Goal: Task Accomplishment & Management: Use online tool/utility

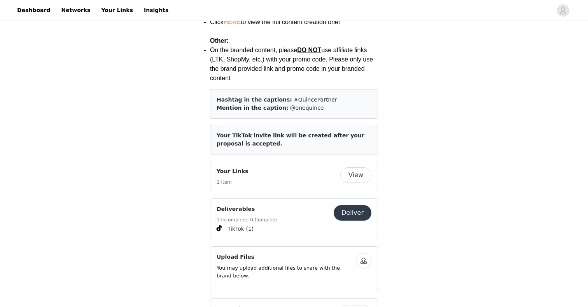
scroll to position [1114, 0]
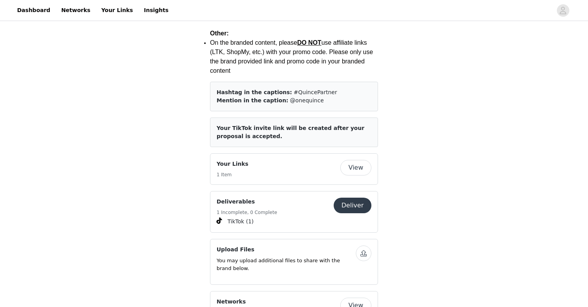
click at [350, 160] on button "View" at bounding box center [355, 168] width 31 height 16
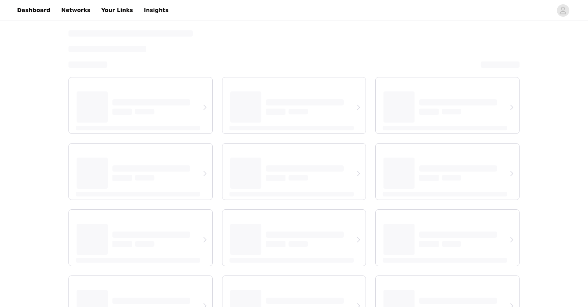
select select "12"
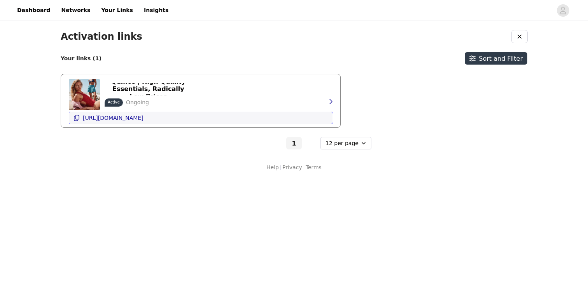
click at [73, 117] on button "https://shop.quince.com/sophiawoodland" at bounding box center [201, 118] width 264 height 12
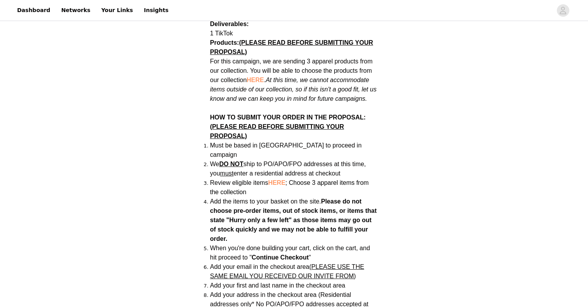
scroll to position [444, 0]
click at [257, 76] on span "HERE" at bounding box center [255, 79] width 17 height 7
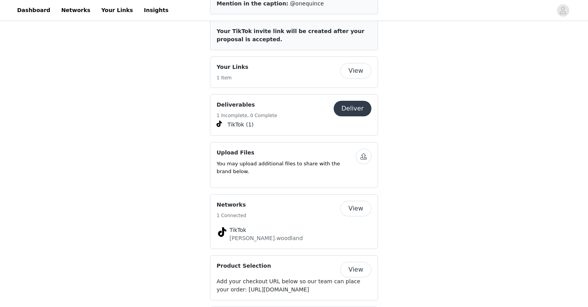
scroll to position [1207, 0]
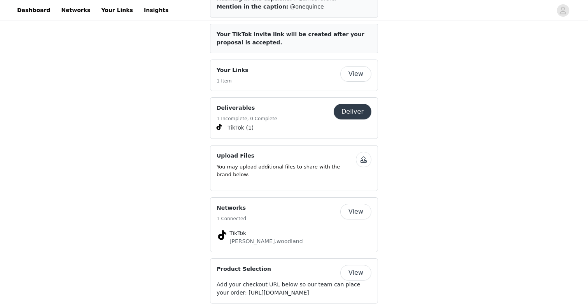
click at [350, 104] on button "Deliver" at bounding box center [353, 112] width 38 height 16
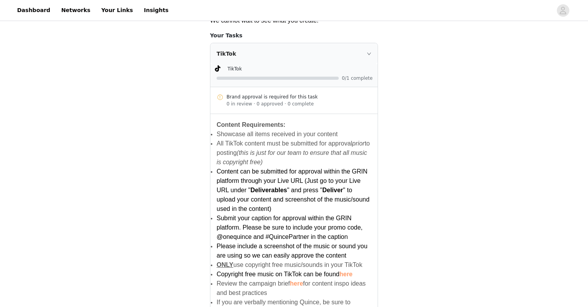
scroll to position [186, 0]
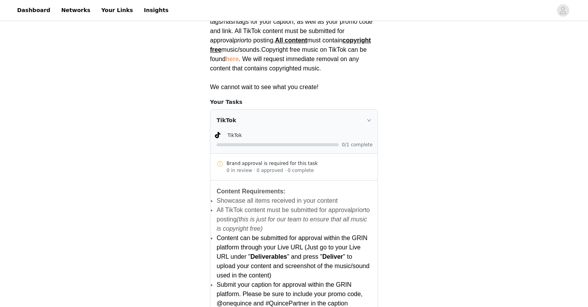
click at [368, 110] on div "TikTok" at bounding box center [293, 120] width 167 height 21
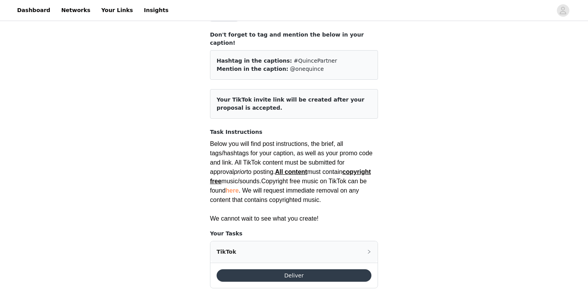
scroll to position [46, 0]
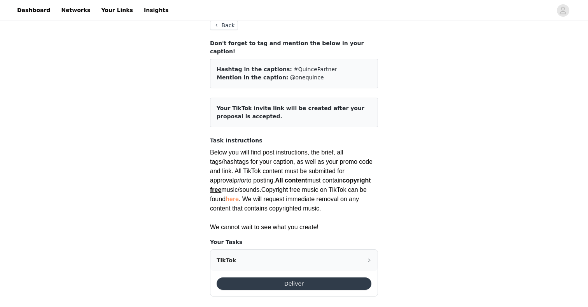
click at [275, 277] on button "Deliver" at bounding box center [294, 283] width 155 height 12
